Goal: Information Seeking & Learning: Compare options

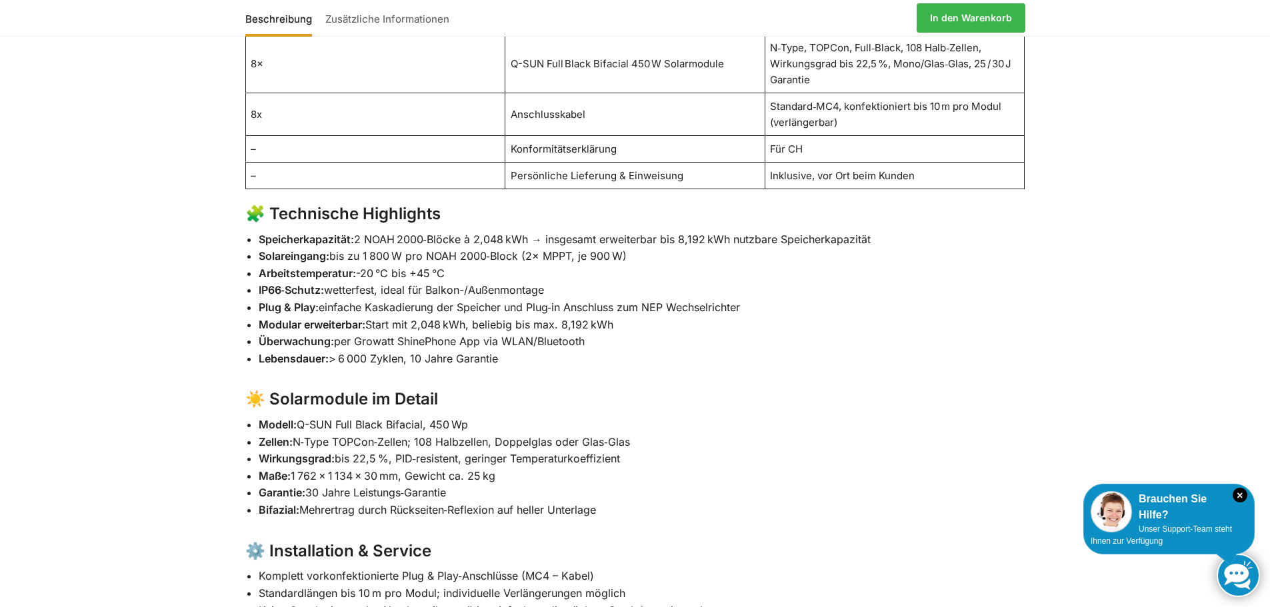
scroll to position [1105, 0]
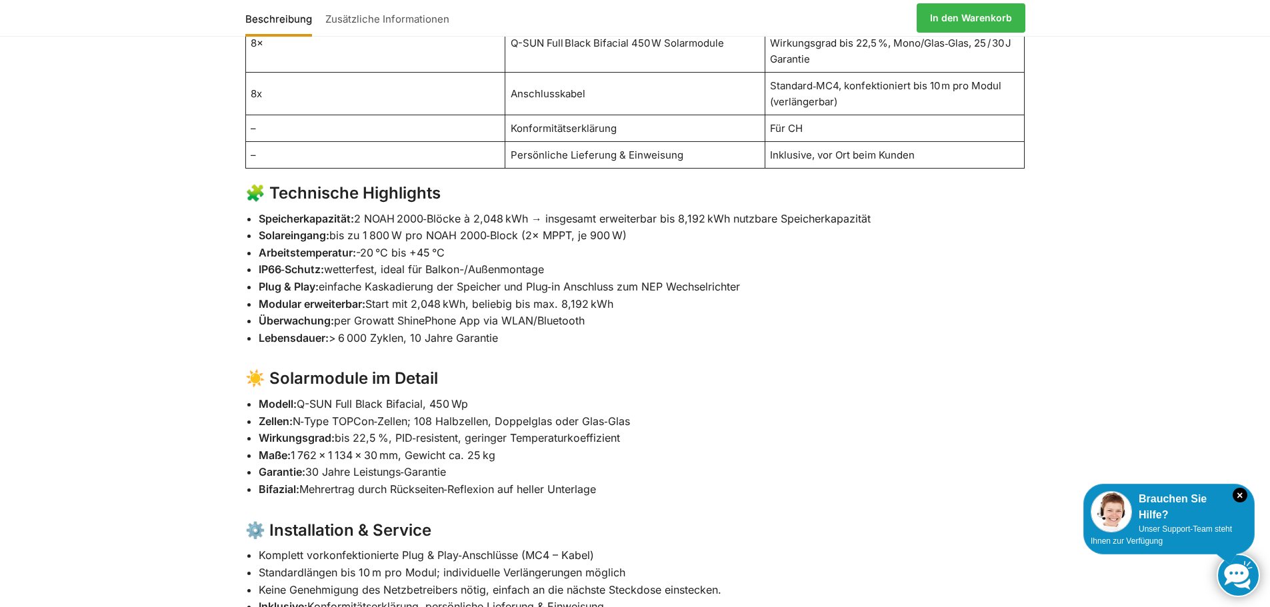
drag, startPoint x: 1269, startPoint y: 263, endPoint x: 1265, endPoint y: 283, distance: 20.5
click at [1265, 283] on div "Beschreibung Zusätzliche Informationen 🔋 Steckerkraftwerk „Plug & Play“ – 4kWh …" at bounding box center [635, 503] width 1270 height 1601
click at [1075, 265] on div "Beschreibung Zusätzliche Informationen 🔋 Steckerkraftwerk „Plug & Play“ – 4kWh …" at bounding box center [635, 503] width 1270 height 1601
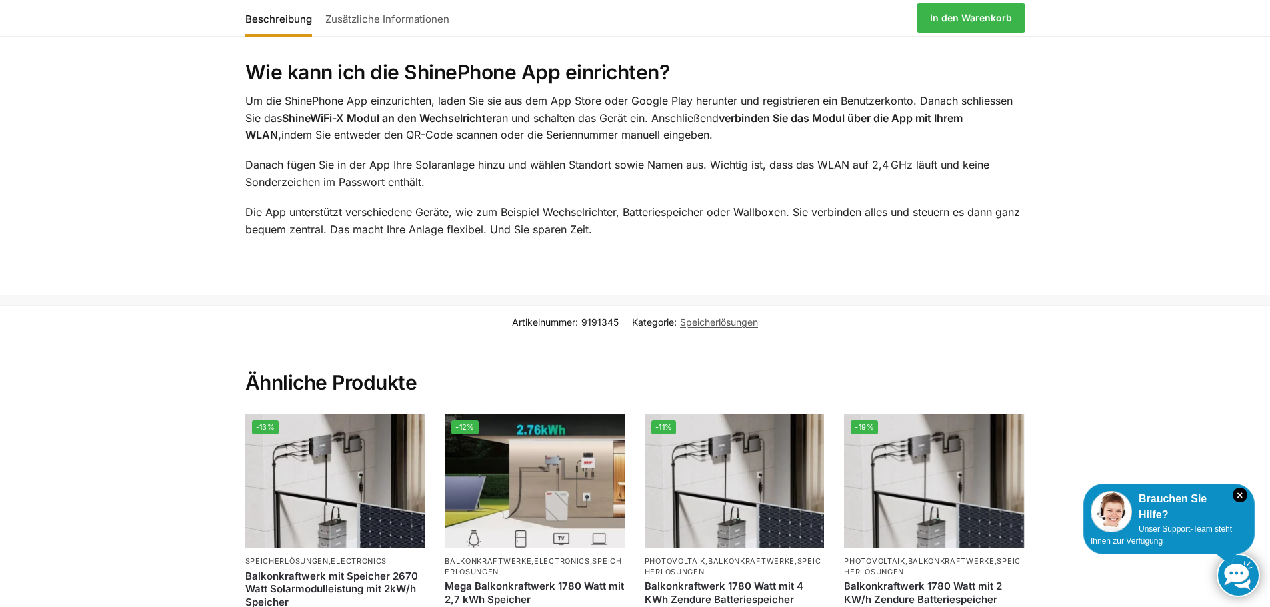
scroll to position [2169, 0]
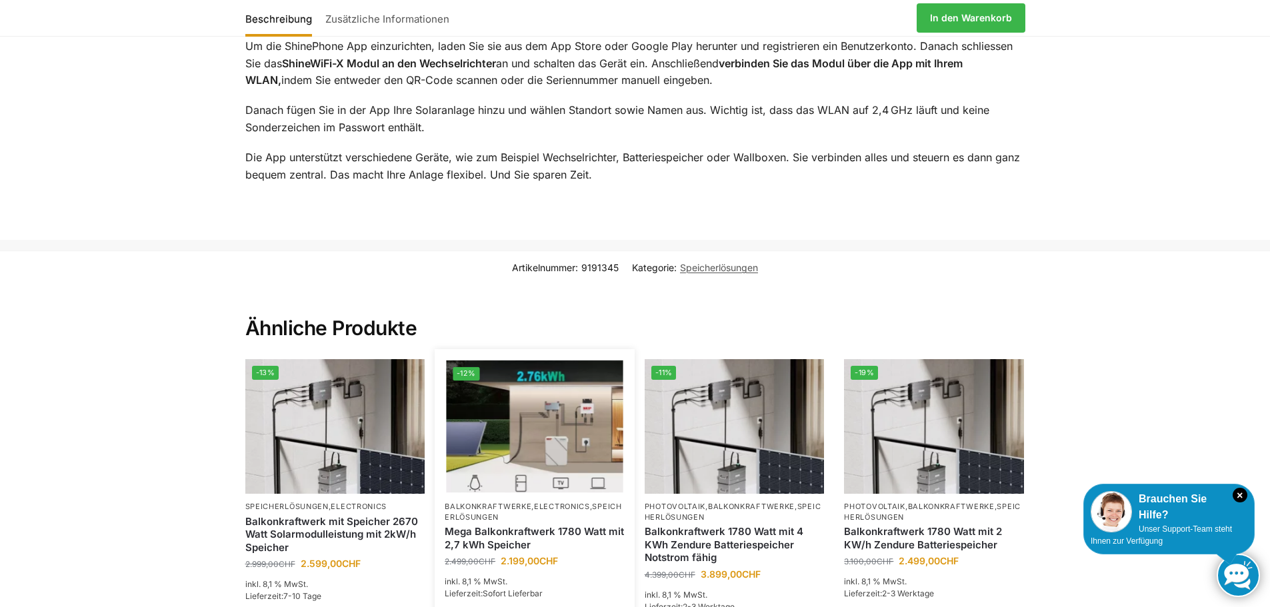
click at [555, 438] on img at bounding box center [535, 427] width 177 height 133
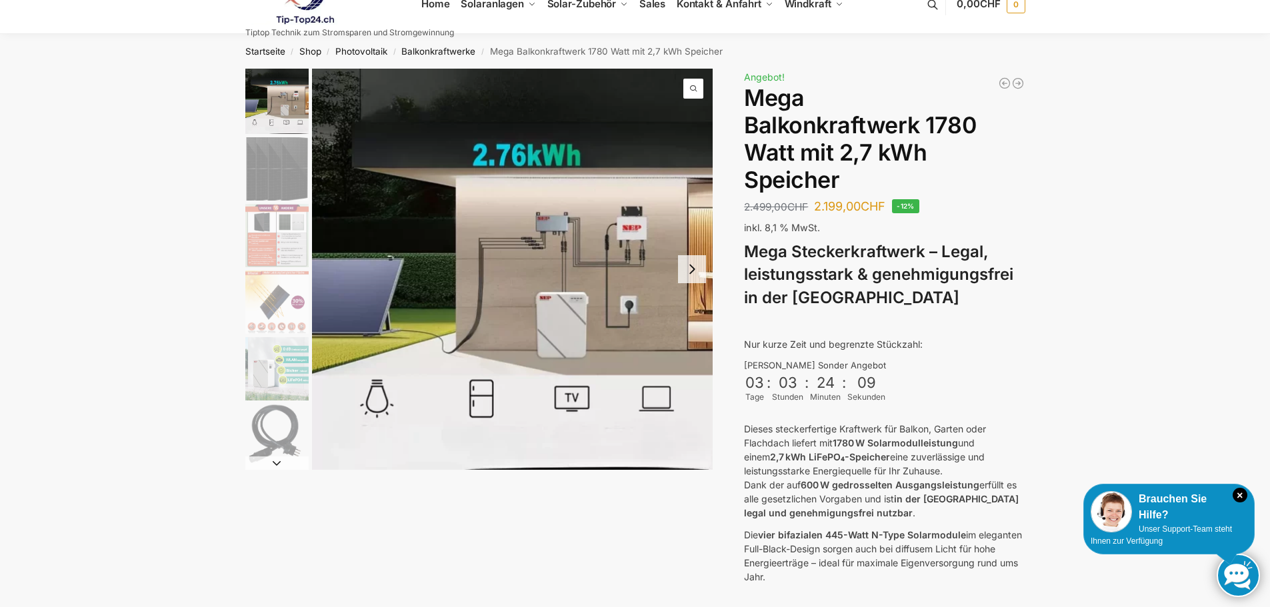
scroll to position [10, 0]
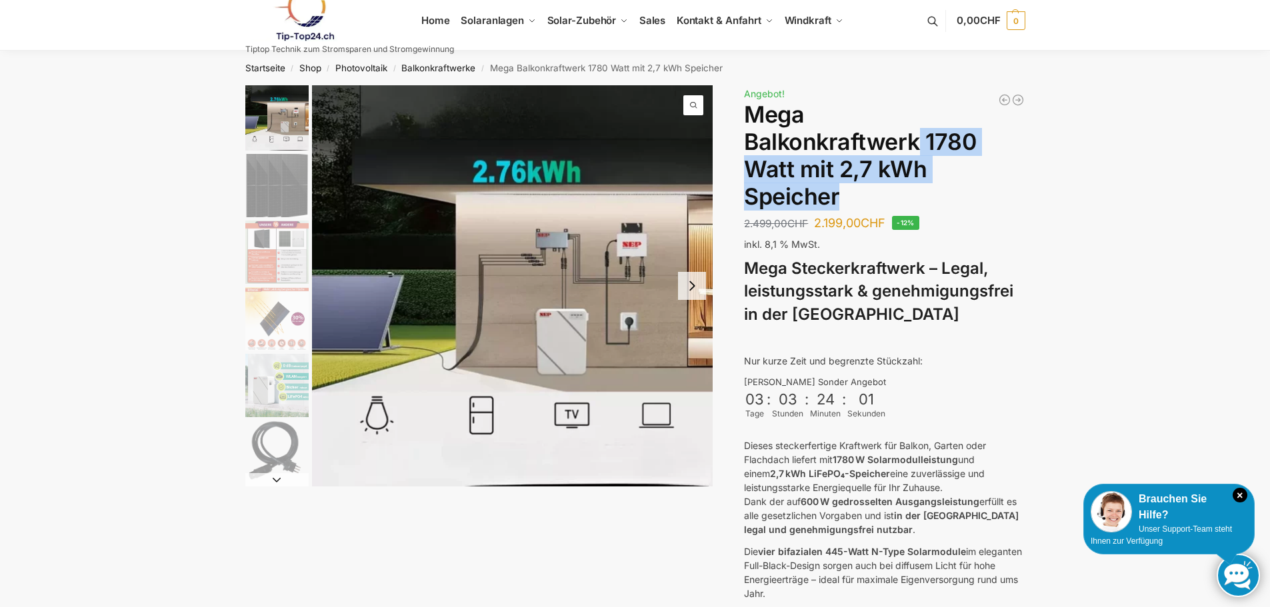
drag, startPoint x: 1264, startPoint y: 123, endPoint x: 1279, endPoint y: 171, distance: 51.0
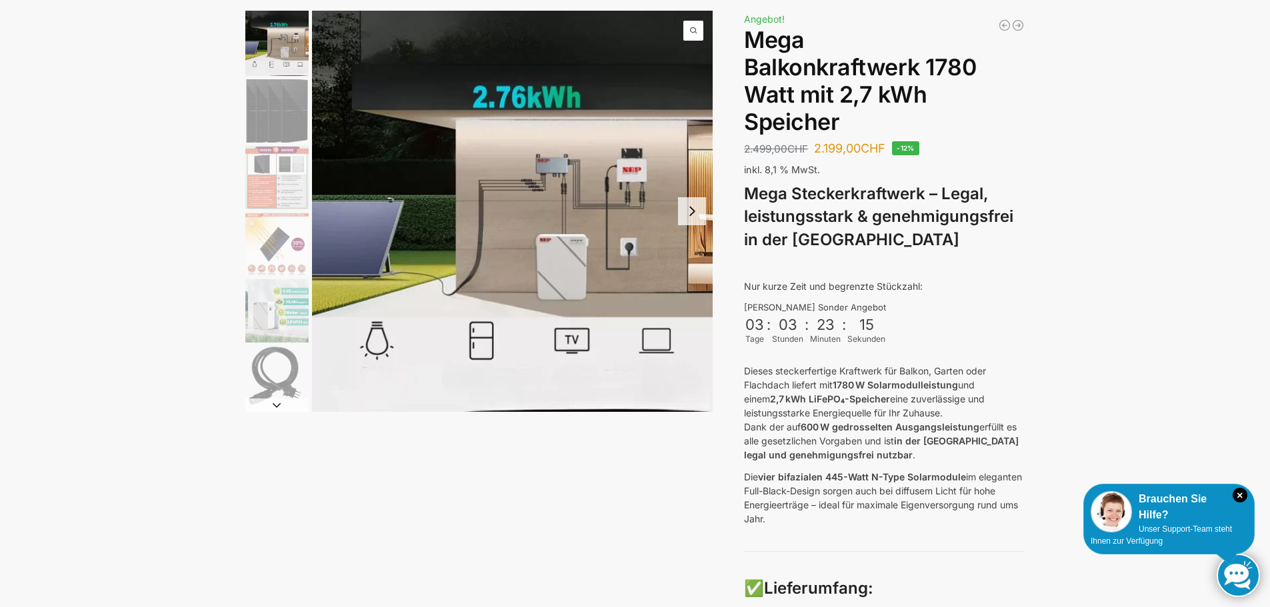
scroll to position [0, 0]
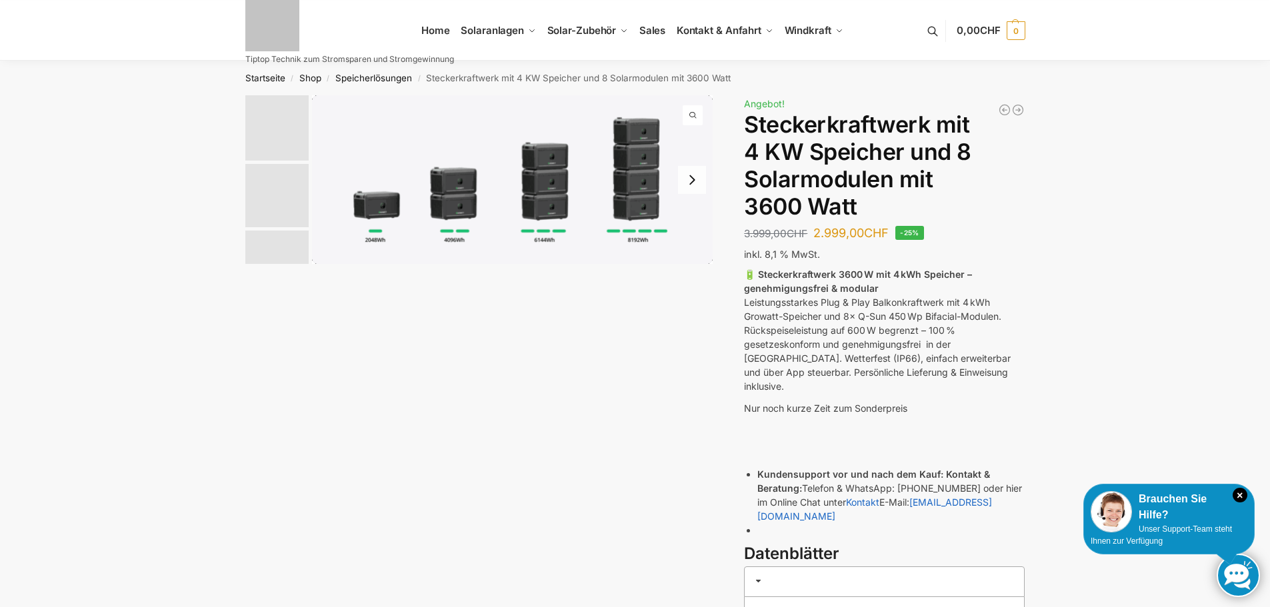
scroll to position [2137, 0]
